Goal: Transaction & Acquisition: Purchase product/service

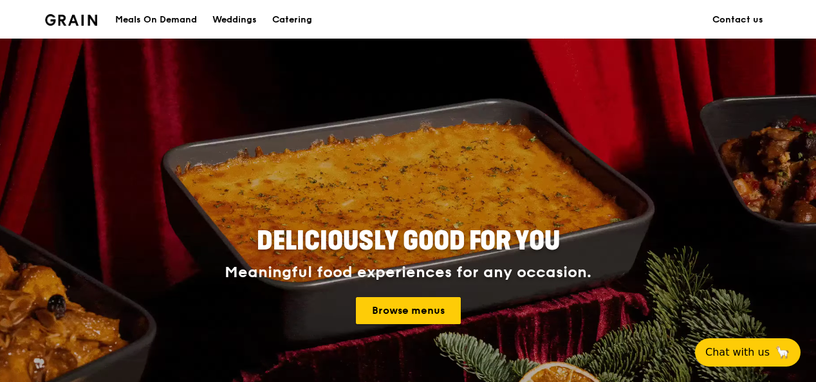
scroll to position [129, 0]
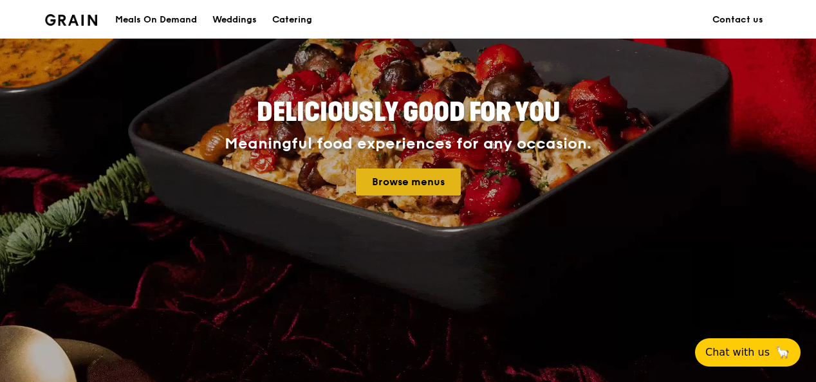
drag, startPoint x: 0, startPoint y: 0, endPoint x: 416, endPoint y: 171, distance: 449.6
click at [416, 171] on link "Browse menus" at bounding box center [408, 182] width 105 height 27
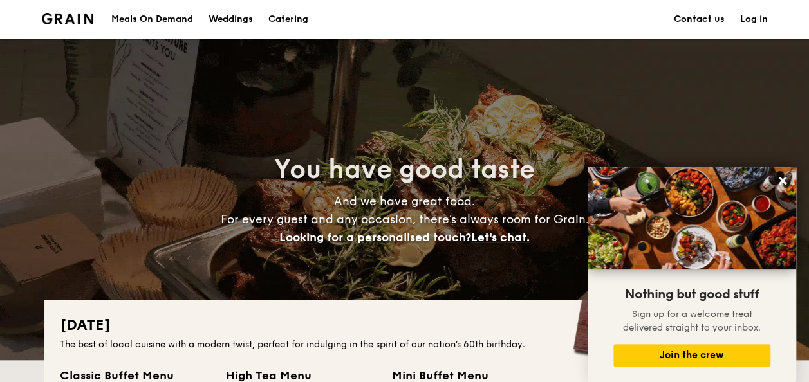
click at [157, 20] on div "Meals On Demand" at bounding box center [152, 19] width 82 height 39
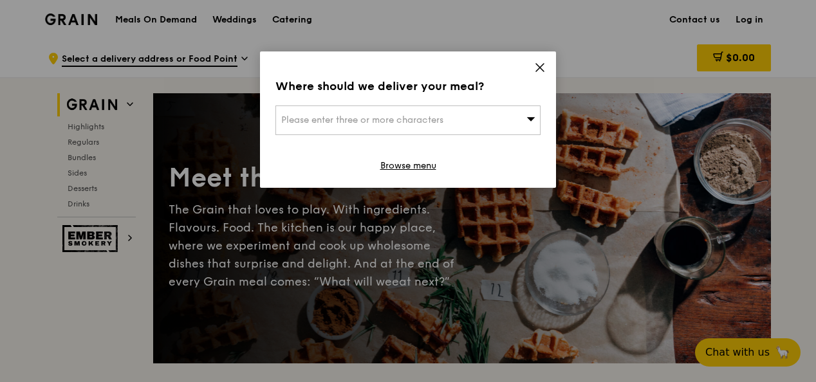
click at [492, 120] on div "Please enter three or more characters" at bounding box center [407, 121] width 265 height 30
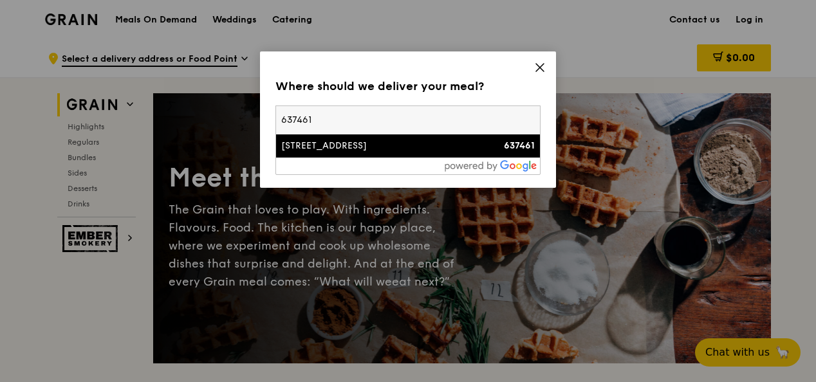
type input "637461"
click at [380, 147] on div "10 Tuas Bay Lane" at bounding box center [376, 146] width 190 height 13
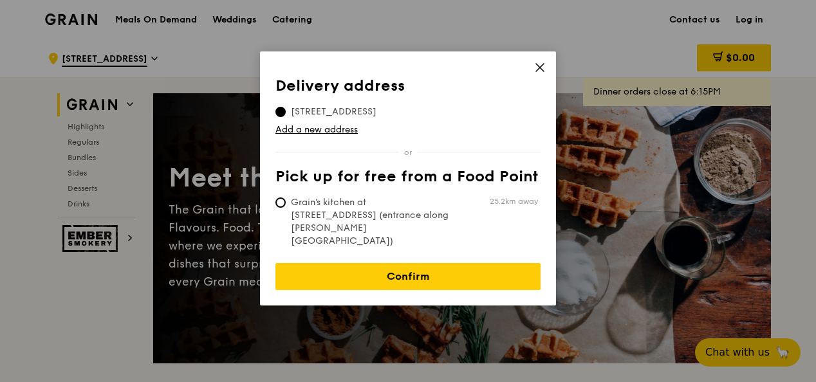
click at [330, 202] on span "Grain's kitchen at [STREET_ADDRESS] (entrance along [PERSON_NAME][GEOGRAPHIC_DA…" at bounding box center [371, 221] width 192 height 51
click at [286, 202] on input "Grain's kitchen at 5 Burn Road #05-01 (entrance along Harrison Road) 25.2km away" at bounding box center [280, 203] width 10 height 10
radio input "true"
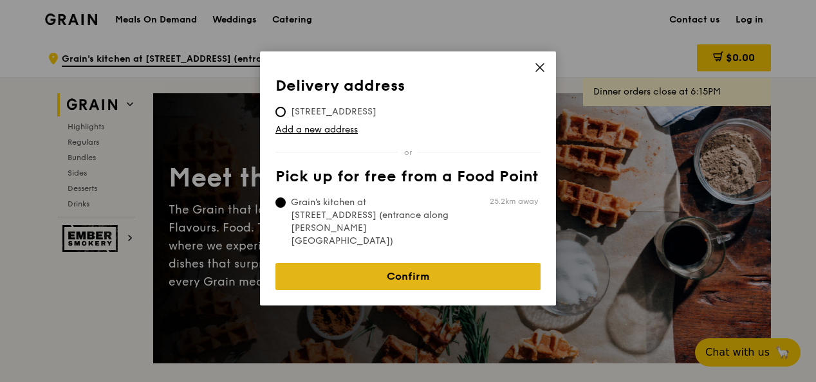
click at [404, 263] on link "Confirm" at bounding box center [407, 276] width 265 height 27
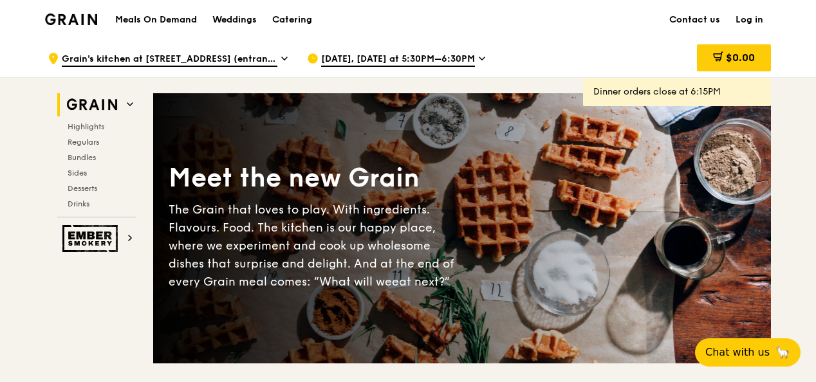
click at [429, 59] on span "Aug 20, Today at 5:30PM–6:30PM" at bounding box center [398, 60] width 154 height 14
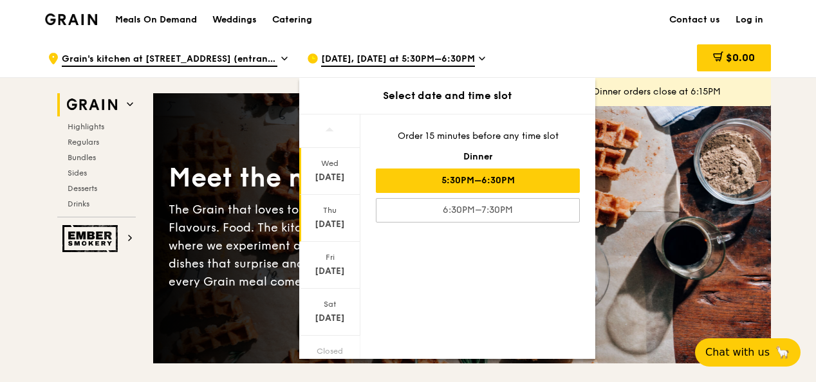
click at [331, 221] on div "Aug 21" at bounding box center [329, 224] width 57 height 13
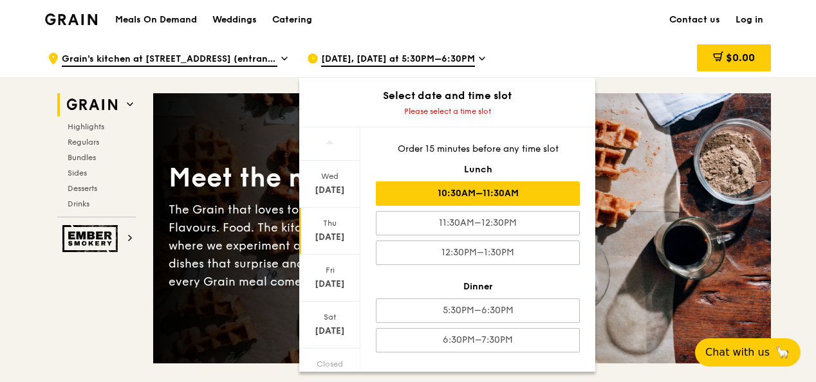
click at [467, 201] on div "10:30AM–11:30AM" at bounding box center [478, 193] width 204 height 24
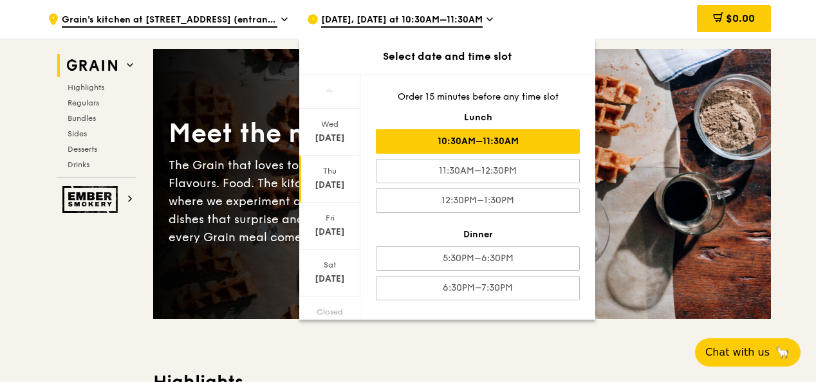
scroll to position [64, 0]
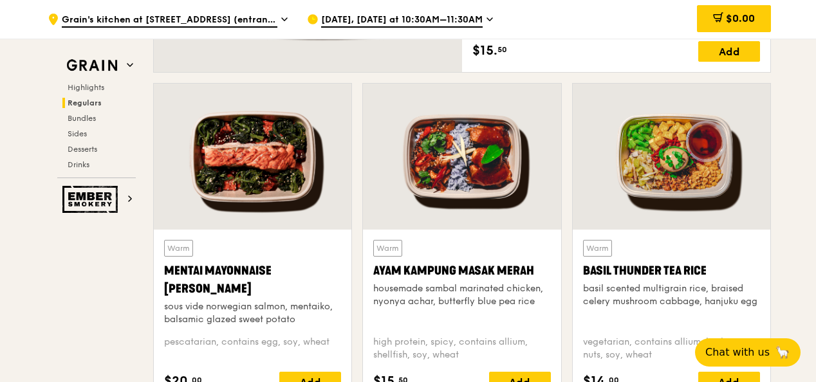
scroll to position [1030, 0]
